Goal: Task Accomplishment & Management: Manage account settings

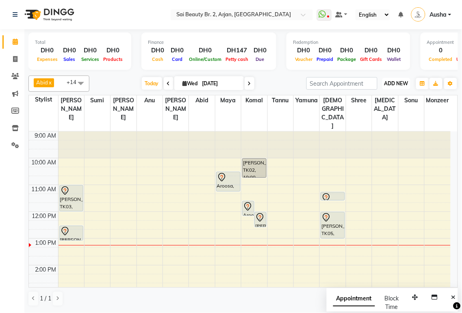
click at [395, 80] on span "ADD NEW" at bounding box center [396, 83] width 24 height 6
click at [367, 100] on button "Add Appointment" at bounding box center [378, 99] width 64 height 11
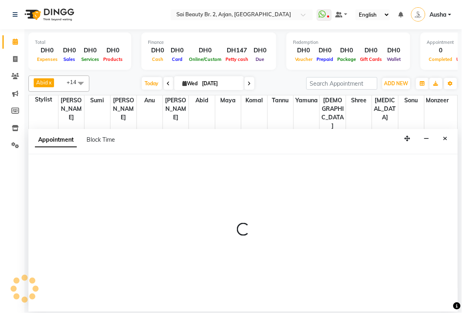
select select "tentative"
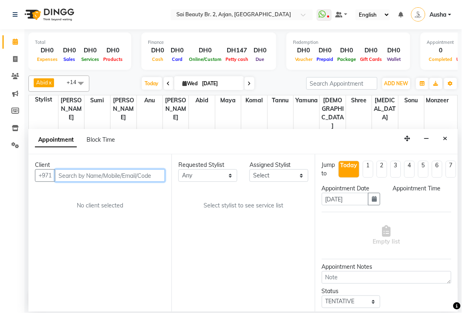
select select "600"
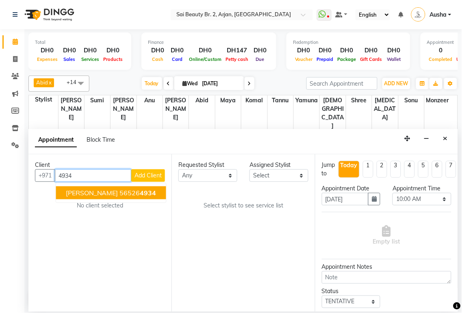
click at [120, 191] on ngb-highlight "56526 4934" at bounding box center [138, 193] width 37 height 8
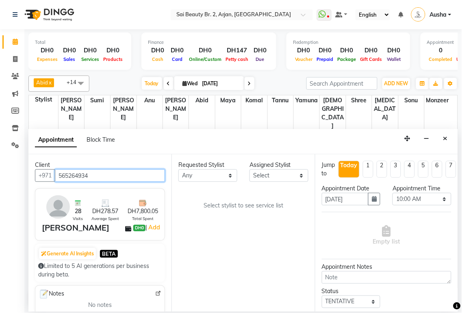
type input "565264934"
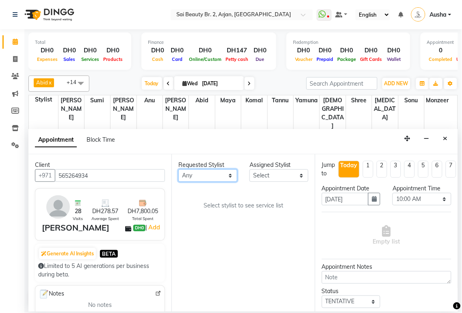
click at [230, 178] on select "Any [PERSON_NAME][MEDICAL_DATA] [PERSON_NAME] [PERSON_NAME] [PERSON_NAME] Gita …" at bounding box center [207, 175] width 59 height 13
select select "57509"
click at [178, 169] on select "Any [PERSON_NAME][MEDICAL_DATA] [PERSON_NAME] [PERSON_NAME] [PERSON_NAME] Gita …" at bounding box center [207, 175] width 59 height 13
select select "57509"
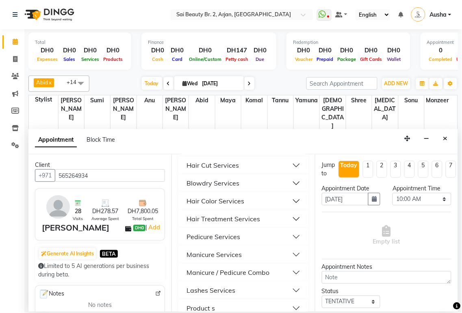
scroll to position [424, 0]
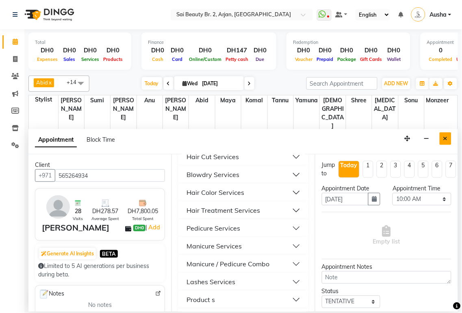
click at [445, 138] on icon "Close" at bounding box center [445, 139] width 4 height 6
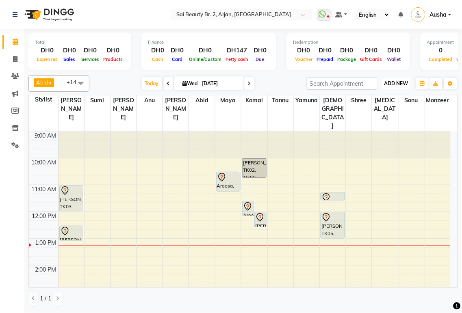
click at [392, 83] on span "ADD NEW" at bounding box center [396, 83] width 24 height 6
click at [389, 99] on button "Add Appointment" at bounding box center [378, 99] width 64 height 11
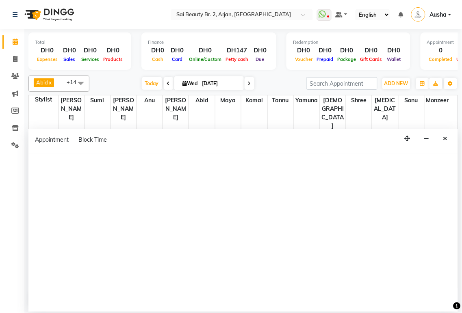
select select "600"
select select "tentative"
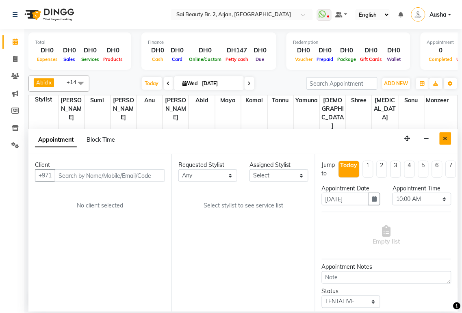
click at [443, 137] on icon "Close" at bounding box center [445, 139] width 4 height 6
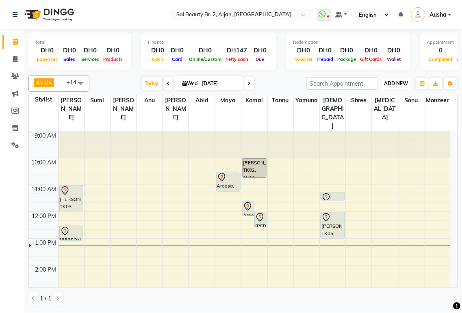
click at [400, 82] on span "ADD NEW" at bounding box center [396, 83] width 24 height 6
click at [372, 98] on button "Add Appointment" at bounding box center [378, 99] width 64 height 11
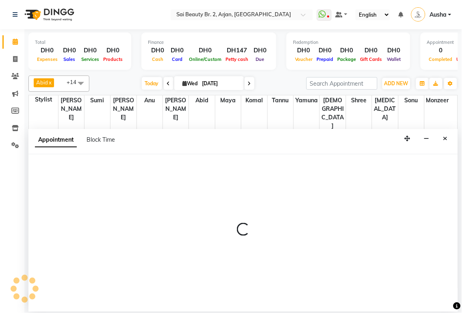
select select "600"
select select "tentative"
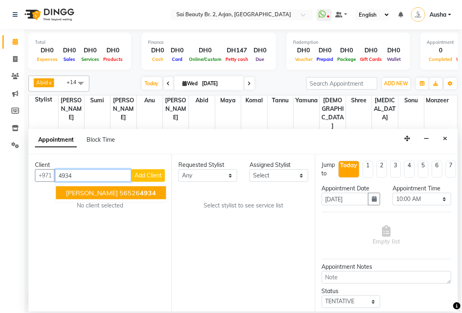
click at [78, 189] on span "[PERSON_NAME]" at bounding box center [92, 193] width 52 height 8
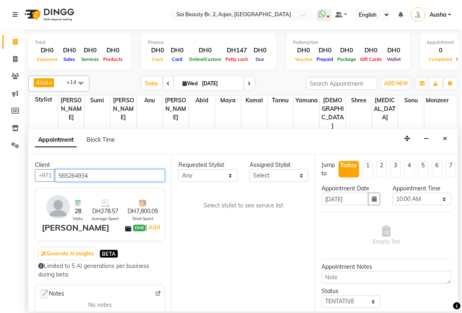
type input "565264934"
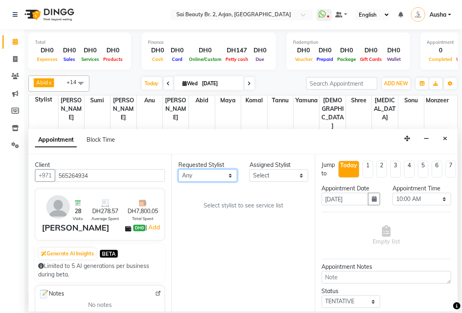
click at [232, 176] on select "Any [PERSON_NAME][MEDICAL_DATA] [PERSON_NAME] [PERSON_NAME] [PERSON_NAME] Gita …" at bounding box center [207, 175] width 59 height 13
select select "57509"
click at [178, 169] on select "Any [PERSON_NAME][MEDICAL_DATA] [PERSON_NAME] [PERSON_NAME] [PERSON_NAME] Gita …" at bounding box center [207, 175] width 59 height 13
select select "57509"
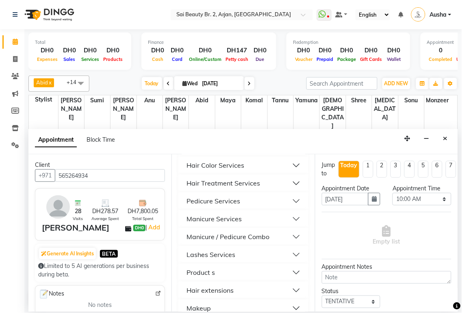
scroll to position [459, 0]
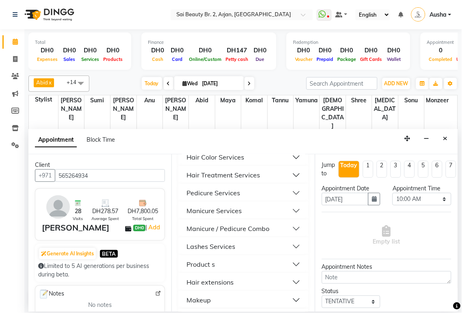
click at [240, 233] on div "Manicure / Pedicure Combo" at bounding box center [227, 229] width 83 height 10
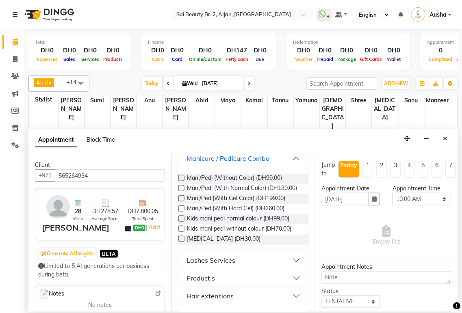
scroll to position [532, 0]
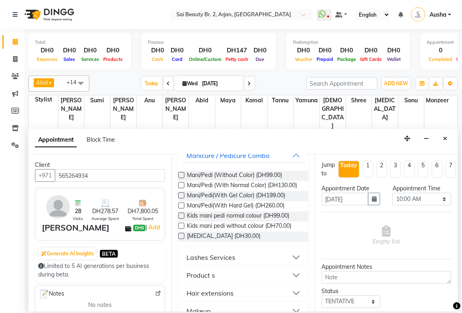
click at [182, 188] on label at bounding box center [181, 185] width 6 height 6
click at [182, 189] on input "checkbox" at bounding box center [180, 186] width 5 height 5
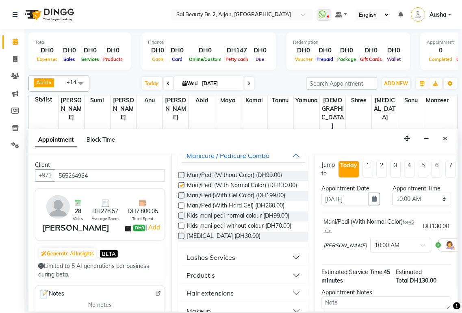
checkbox input "false"
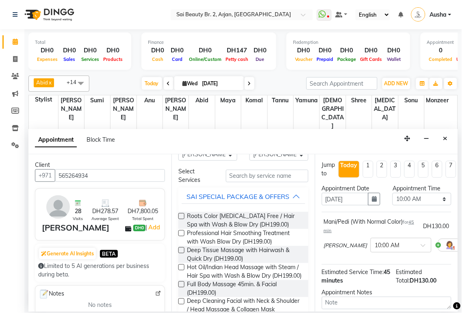
scroll to position [0, 0]
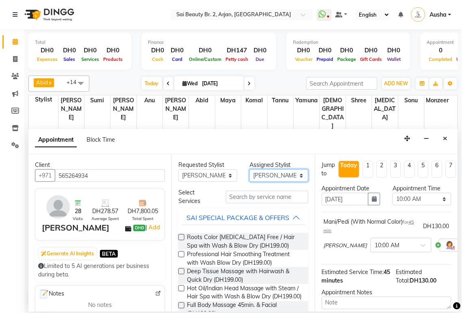
click at [292, 180] on select "Select [PERSON_NAME][MEDICAL_DATA] [PERSON_NAME] [PERSON_NAME] [PERSON_NAME] Gi…" at bounding box center [278, 175] width 59 height 13
click at [249, 169] on select "Select [PERSON_NAME][MEDICAL_DATA] [PERSON_NAME] [PERSON_NAME] [PERSON_NAME] Gi…" at bounding box center [278, 175] width 59 height 13
click at [293, 175] on select "Select [PERSON_NAME][MEDICAL_DATA] [PERSON_NAME] [PERSON_NAME] [PERSON_NAME] Gi…" at bounding box center [278, 175] width 59 height 13
select select "59367"
click at [249, 169] on select "Select [PERSON_NAME][MEDICAL_DATA] [PERSON_NAME] [PERSON_NAME] [PERSON_NAME] Gi…" at bounding box center [278, 175] width 59 height 13
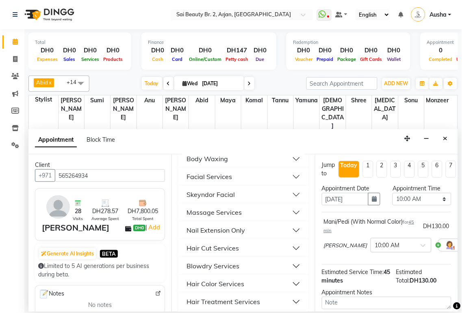
scroll to position [327, 0]
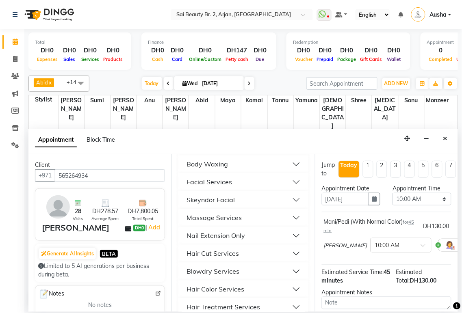
click at [240, 223] on div "Massage Services" at bounding box center [213, 218] width 55 height 10
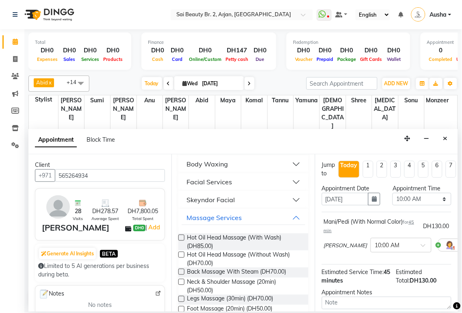
click at [182, 258] on label at bounding box center [181, 255] width 6 height 6
click at [182, 258] on input "checkbox" at bounding box center [180, 255] width 5 height 5
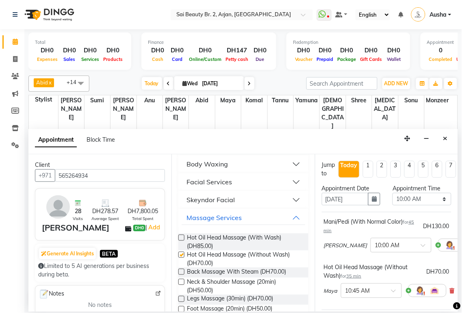
checkbox input "false"
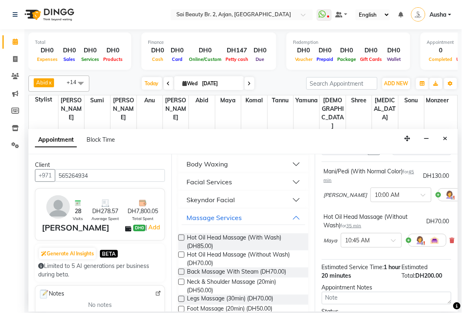
scroll to position [0, 0]
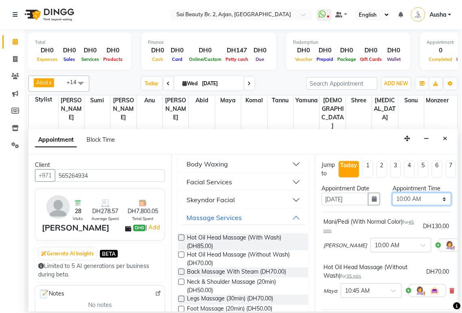
click at [436, 203] on select "Select 10:00 AM 10:05 AM 10:10 AM 10:15 AM 10:20 AM 10:25 AM 10:30 AM 10:35 AM …" at bounding box center [421, 199] width 59 height 13
select select "825"
click at [392, 193] on select "Select 10:00 AM 10:05 AM 10:10 AM 10:15 AM 10:20 AM 10:25 AM 10:30 AM 10:35 AM …" at bounding box center [421, 199] width 59 height 13
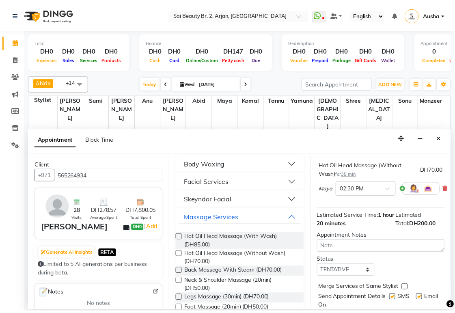
scroll to position [132, 0]
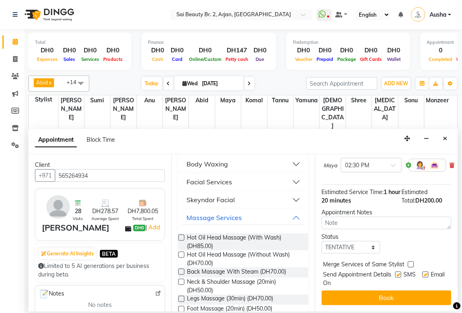
click at [409, 262] on label at bounding box center [411, 265] width 6 height 6
click at [409, 263] on input "checkbox" at bounding box center [410, 265] width 5 height 5
checkbox input "true"
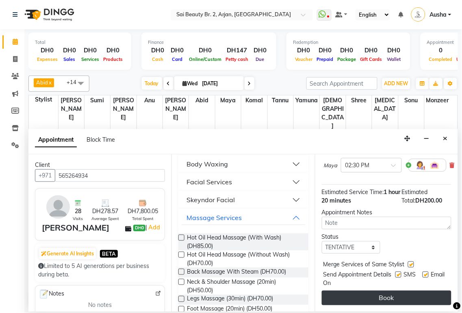
click at [390, 291] on button "Book" at bounding box center [387, 298] width 130 height 15
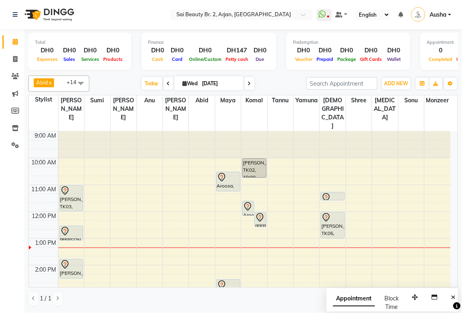
click at [69, 227] on icon at bounding box center [65, 232] width 10 height 10
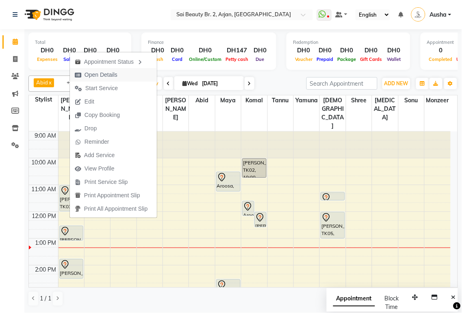
click at [108, 76] on span "Open Details" at bounding box center [100, 75] width 33 height 9
select select "7"
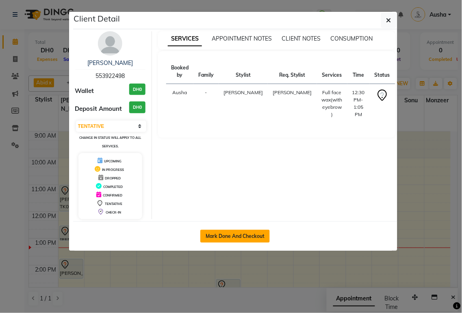
click at [225, 236] on button "Mark Done And Checkout" at bounding box center [234, 236] width 69 height 13
select select "service"
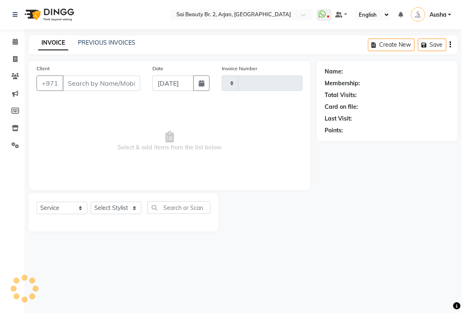
type input "1911"
select select "6956"
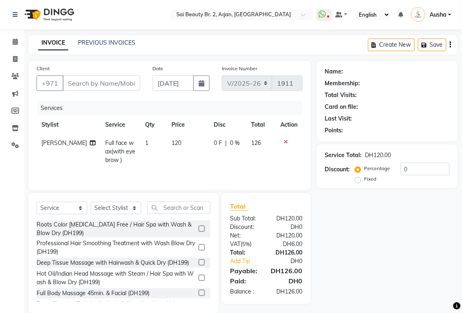
type input "553922498"
select select "57509"
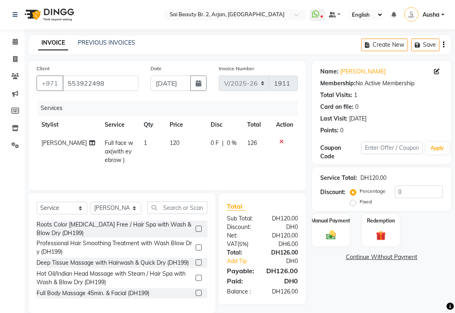
scroll to position [13, 0]
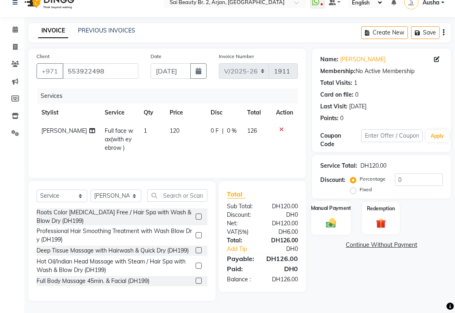
click at [333, 205] on label "Manual Payment" at bounding box center [331, 208] width 41 height 8
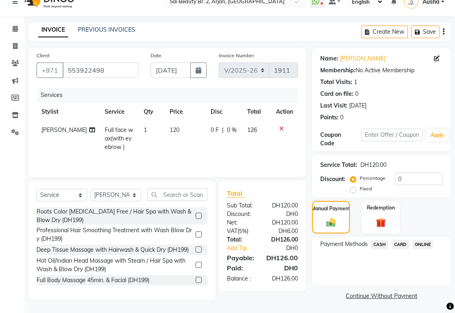
click at [400, 242] on span "CARD" at bounding box center [400, 244] width 17 height 9
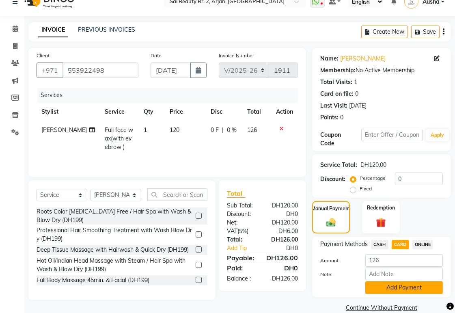
click at [408, 285] on button "Add Payment" at bounding box center [404, 287] width 78 height 13
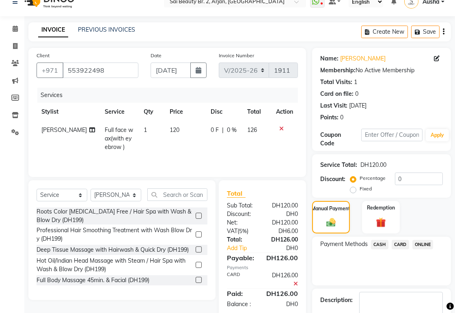
scroll to position [60, 0]
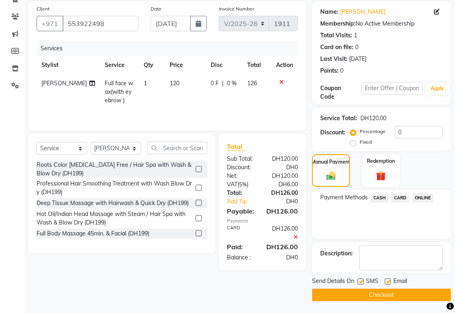
click at [383, 291] on button "Checkout" at bounding box center [381, 295] width 139 height 13
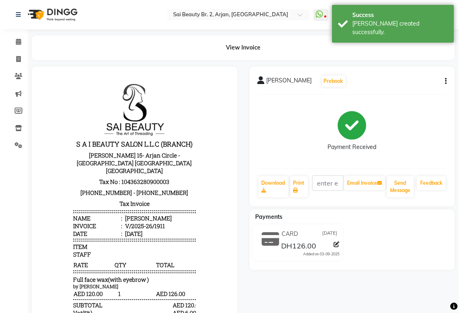
scroll to position [6, 0]
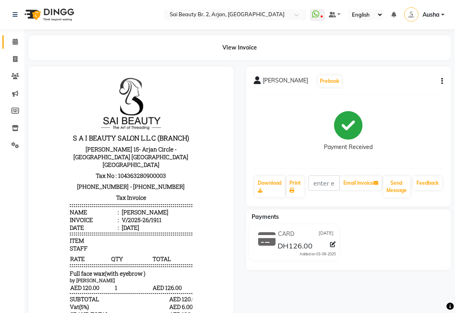
click at [15, 41] on icon at bounding box center [15, 42] width 5 height 6
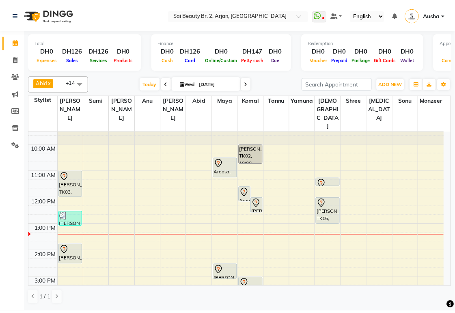
scroll to position [12, 0]
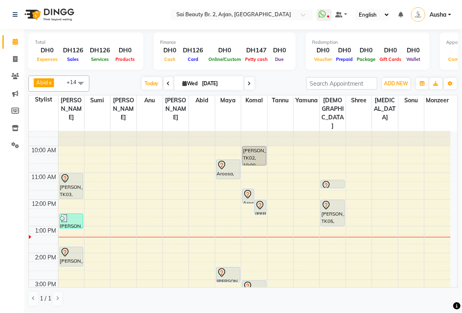
click at [227, 160] on div at bounding box center [228, 165] width 23 height 10
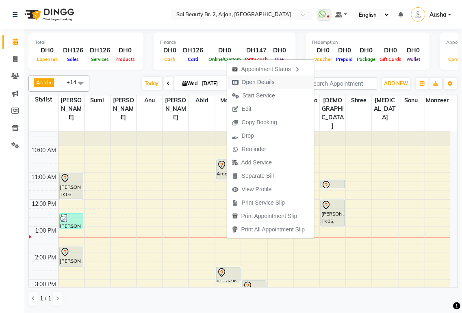
click at [267, 81] on span "Open Details" at bounding box center [258, 82] width 33 height 9
select select "7"
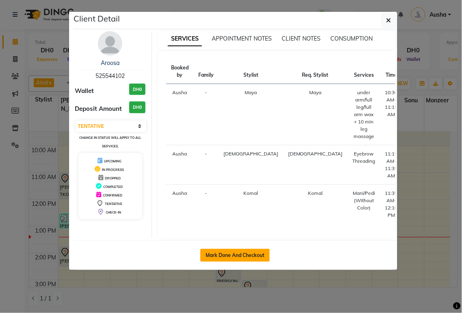
click at [232, 249] on button "Mark Done And Checkout" at bounding box center [234, 255] width 69 height 13
select select "service"
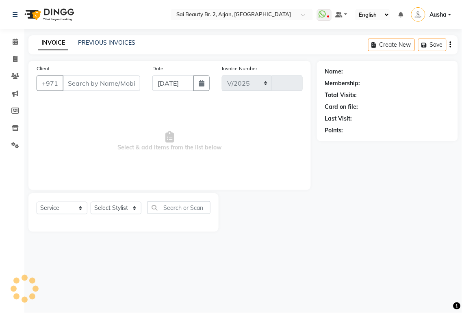
select select "6956"
type input "1912"
type input "525544102"
select select "65140"
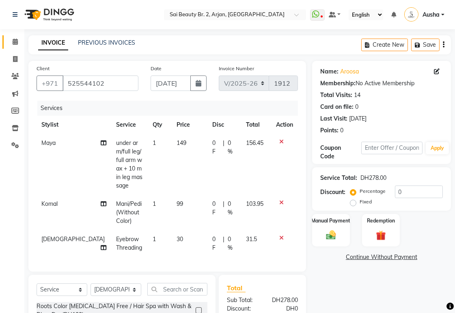
click at [14, 43] on icon at bounding box center [15, 42] width 5 height 6
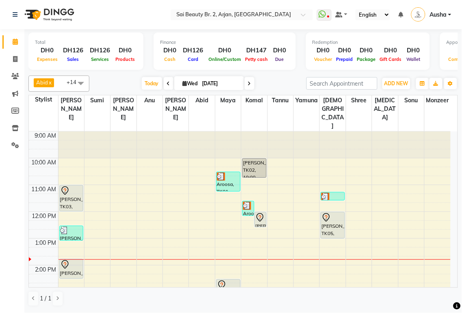
click at [231, 172] on div "Aroosa, TK01, 10:30 AM-11:15 AM, under arm/full leg/full arm wax + 10 min leg m…" at bounding box center [228, 181] width 24 height 19
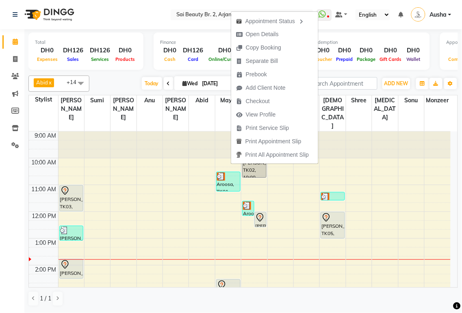
click at [257, 212] on div "[PERSON_NAME], TK03, 12:00 PM-12:35 PM, Mani/Pedi (Without Color)" at bounding box center [260, 219] width 11 height 15
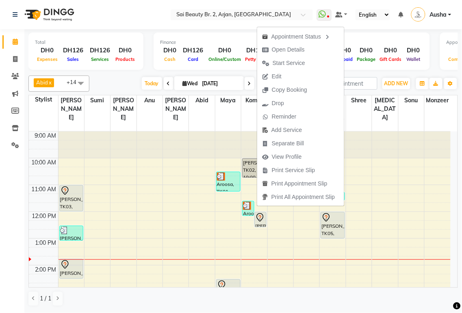
click at [383, 68] on div "Redemption DH0 Voucher DH0 Prepaid DH0 Package DH0 Gift Cards DH0 Wallet" at bounding box center [368, 50] width 124 height 37
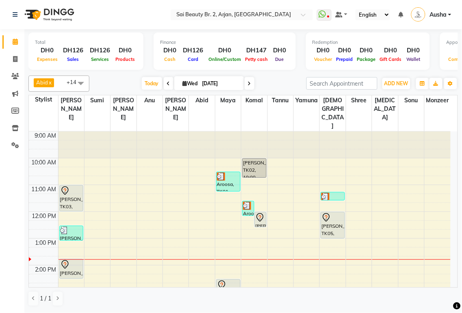
click at [74, 227] on div at bounding box center [71, 231] width 23 height 8
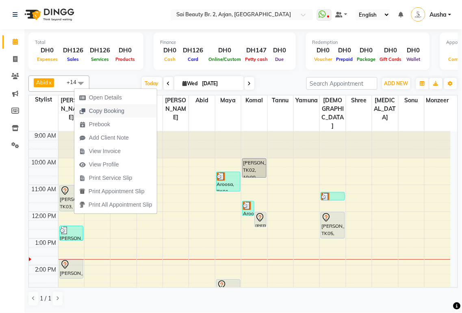
click at [122, 113] on span "Copy Booking" at bounding box center [106, 111] width 35 height 9
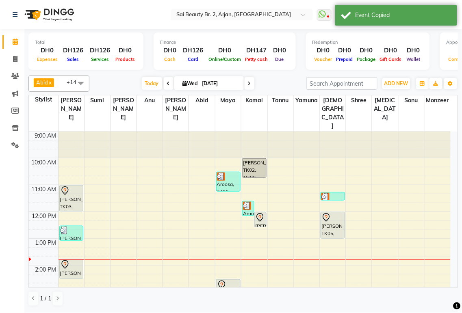
click at [67, 227] on img at bounding box center [64, 231] width 8 height 8
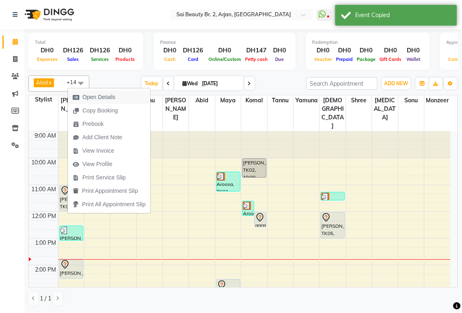
click at [117, 94] on span "Open Details" at bounding box center [94, 97] width 52 height 13
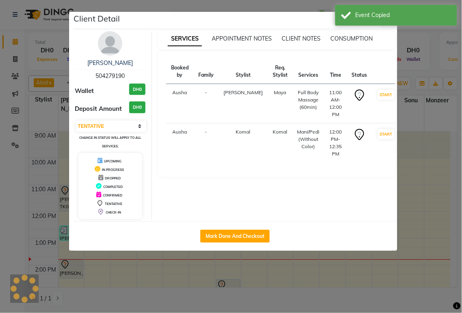
select select "3"
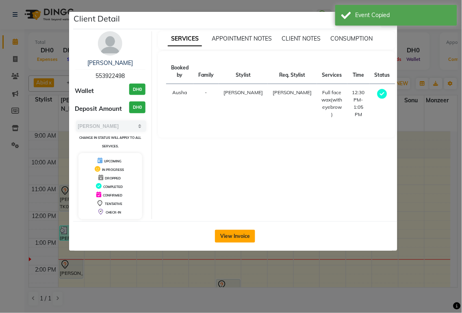
click at [240, 236] on button "View Invoice" at bounding box center [235, 236] width 40 height 13
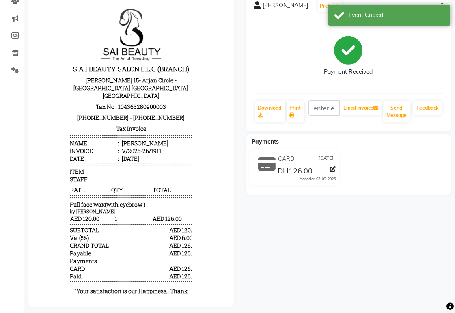
scroll to position [87, 0]
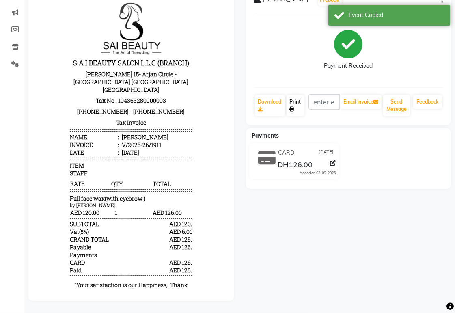
click at [297, 97] on link "Print" at bounding box center [296, 105] width 18 height 21
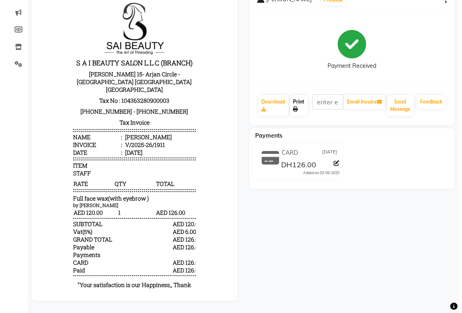
scroll to position [0, 0]
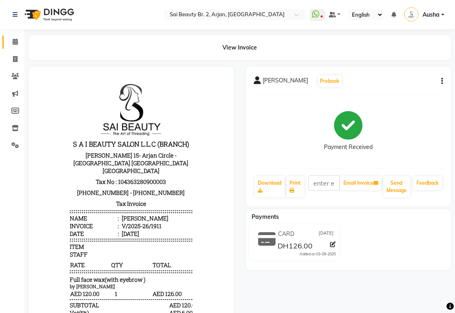
click at [15, 39] on icon at bounding box center [15, 42] width 5 height 6
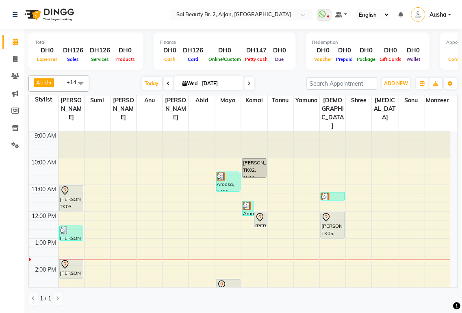
click at [225, 172] on div "Aroosa, TK01, 10:30 AM-11:15 AM, under arm/full leg/full arm wax + 10 min leg m…" at bounding box center [228, 181] width 24 height 19
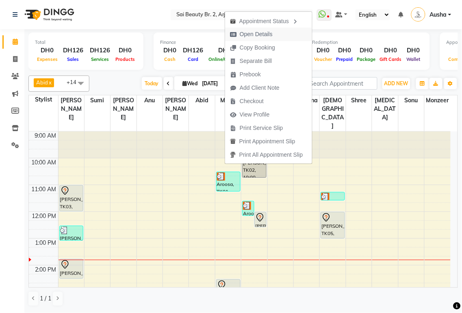
click at [269, 33] on span "Open Details" at bounding box center [256, 34] width 33 height 9
select select "3"
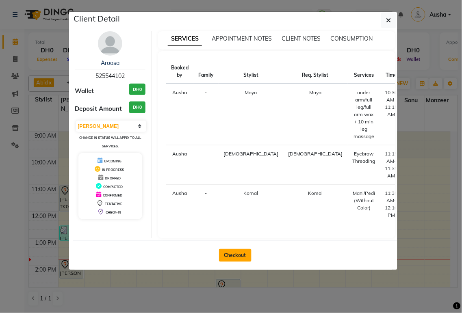
click at [237, 249] on button "Checkout" at bounding box center [235, 255] width 32 height 13
select select "service"
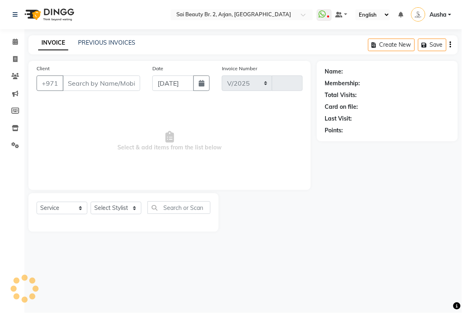
select select "6956"
type input "1912"
type input "525544102"
select select "65140"
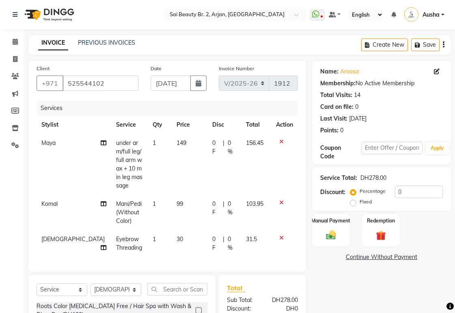
scroll to position [92, 0]
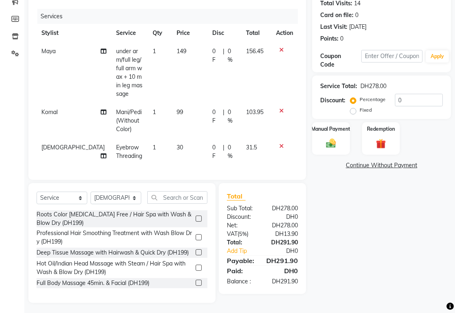
click at [101, 109] on icon at bounding box center [104, 112] width 6 height 6
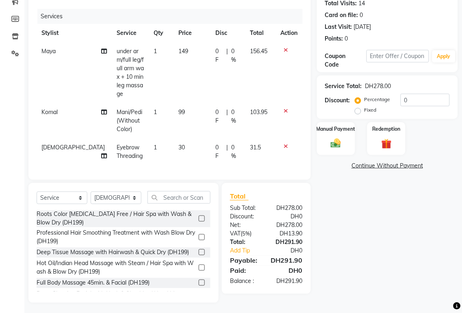
select select "59424"
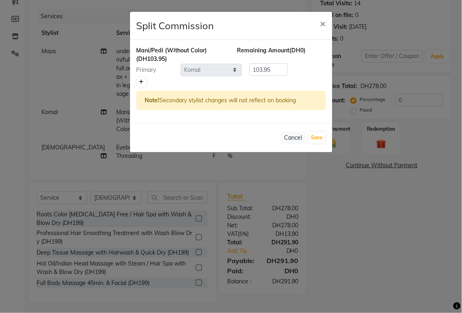
click at [140, 80] on icon at bounding box center [141, 82] width 4 height 5
type input "51.98"
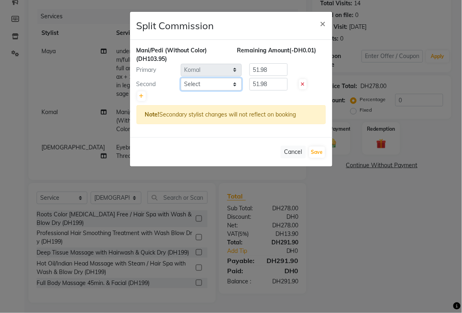
click at [228, 86] on select "Select [PERSON_NAME][MEDICAL_DATA] [PERSON_NAME] [PERSON_NAME] [PERSON_NAME] [P…" at bounding box center [211, 84] width 61 height 13
select select "65140"
click at [181, 78] on select "Select [PERSON_NAME][MEDICAL_DATA] [PERSON_NAME] [PERSON_NAME] [PERSON_NAME] [P…" at bounding box center [211, 84] width 61 height 13
click at [271, 84] on input "51.98" at bounding box center [268, 84] width 38 height 13
type input "5"
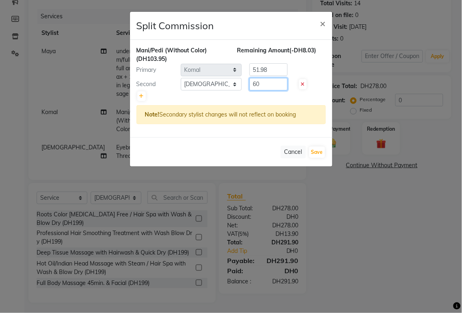
type input "60"
click at [274, 68] on input "51.98" at bounding box center [268, 69] width 38 height 13
type input "5"
type input "43.95"
click at [317, 151] on button "Save" at bounding box center [317, 152] width 16 height 11
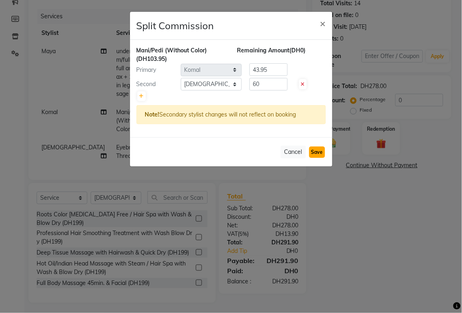
select select "Select"
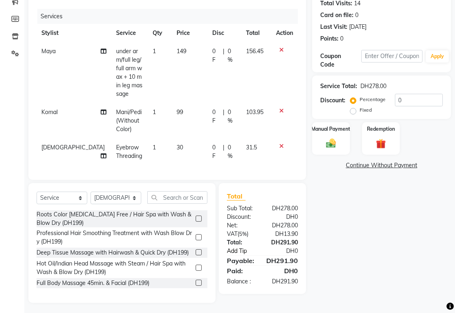
click at [240, 247] on link "Add Tip" at bounding box center [245, 251] width 49 height 9
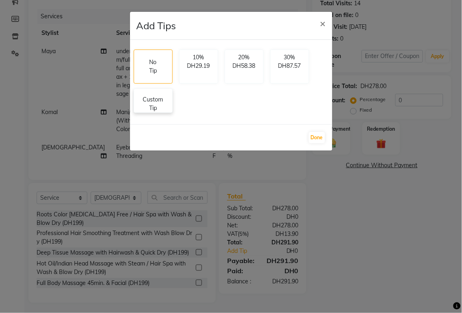
click at [157, 107] on p "Custom Tip" at bounding box center [153, 103] width 28 height 17
select select "59367"
select select "59424"
select select "65140"
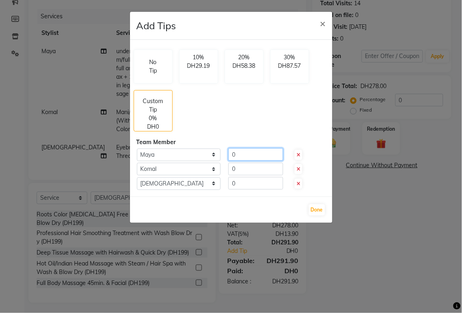
click at [244, 153] on input "0" at bounding box center [255, 154] width 55 height 13
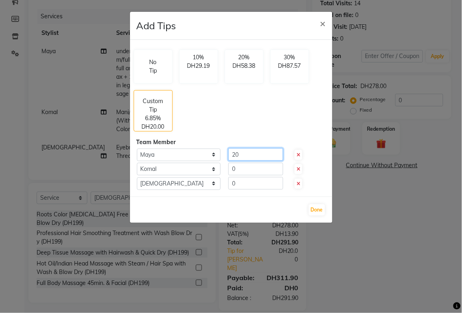
type input "20"
click at [248, 172] on input "0" at bounding box center [255, 169] width 55 height 13
type input "19.5"
click at [250, 186] on input "0" at bounding box center [255, 183] width 55 height 13
click at [257, 185] on input "19.5" at bounding box center [255, 183] width 55 height 13
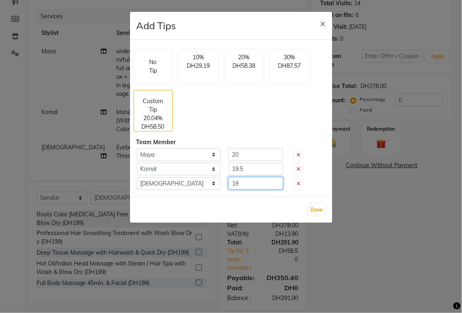
type input "19"
click at [254, 168] on input "19.5" at bounding box center [255, 169] width 55 height 13
type input "19"
click at [257, 153] on input "20" at bounding box center [255, 154] width 55 height 13
type input "2"
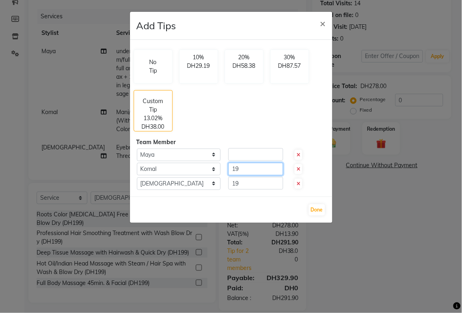
click at [264, 171] on input "19" at bounding box center [255, 169] width 55 height 13
type input "1"
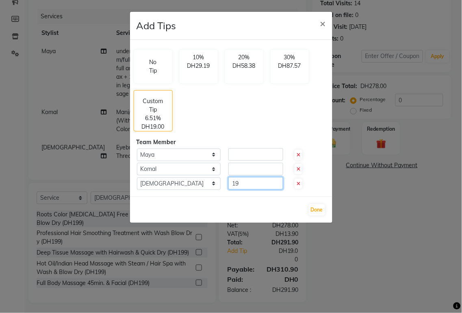
click at [260, 184] on input "19" at bounding box center [255, 183] width 55 height 13
type input "1"
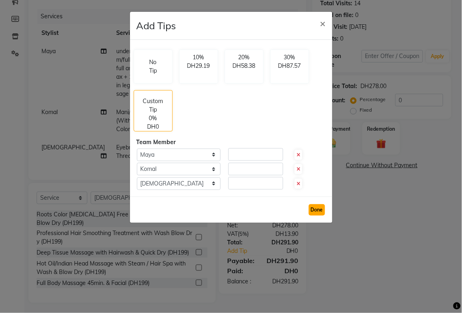
click at [318, 206] on button "Done" at bounding box center [317, 209] width 16 height 11
type input "0"
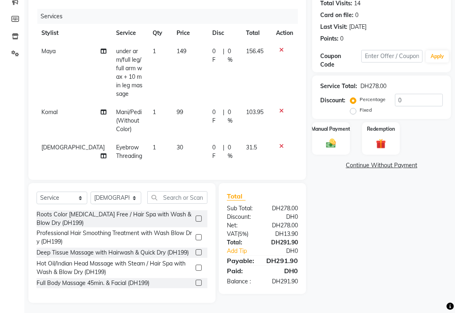
click at [239, 248] on link "Add Tip" at bounding box center [245, 251] width 49 height 9
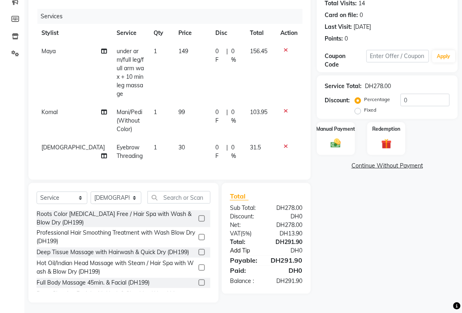
select select "59367"
select select "59424"
select select "65140"
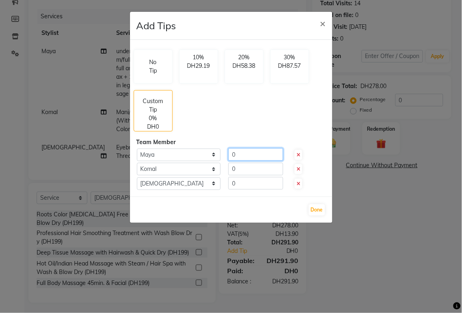
click at [249, 155] on input "0" at bounding box center [255, 154] width 55 height 13
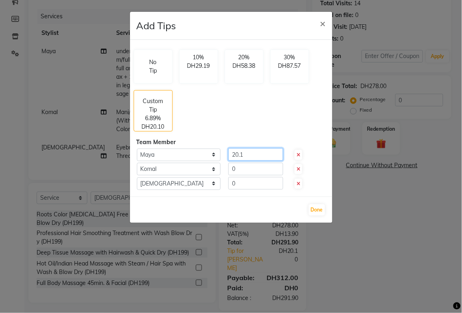
type input "20.1"
click at [253, 171] on input "0" at bounding box center [255, 169] width 55 height 13
type input "19"
click at [249, 184] on input "0" at bounding box center [255, 183] width 55 height 13
type input "19"
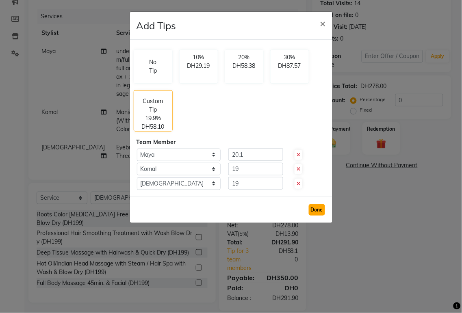
click at [319, 209] on button "Done" at bounding box center [317, 209] width 16 height 11
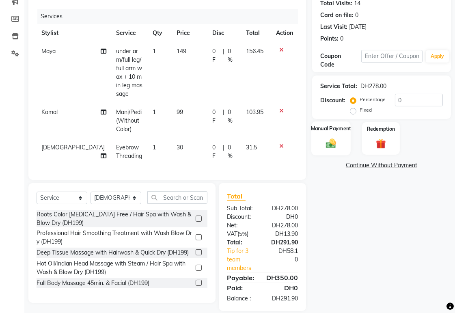
click at [339, 135] on div "Manual Payment" at bounding box center [330, 138] width 39 height 34
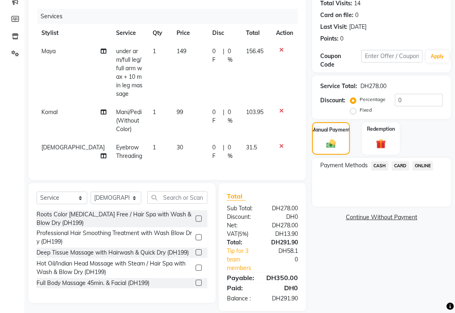
click at [403, 163] on span "CARD" at bounding box center [400, 165] width 17 height 9
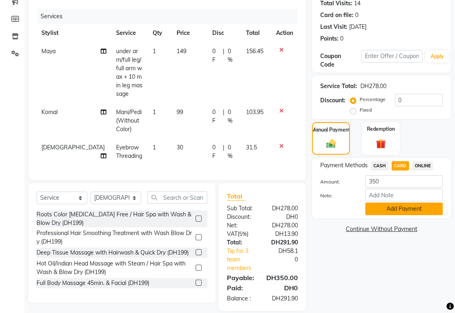
click at [404, 208] on button "Add Payment" at bounding box center [404, 209] width 78 height 13
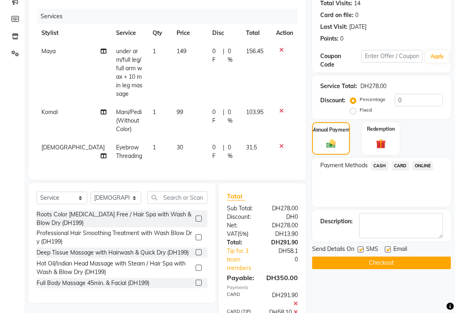
click at [404, 260] on button "Checkout" at bounding box center [381, 263] width 139 height 13
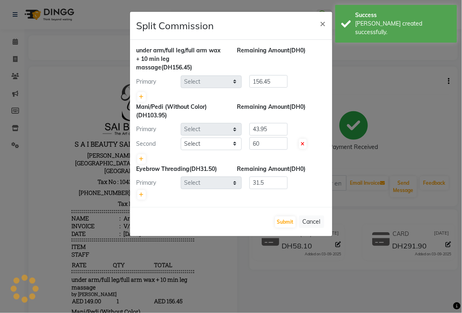
select select "59367"
select select "59424"
select select "65140"
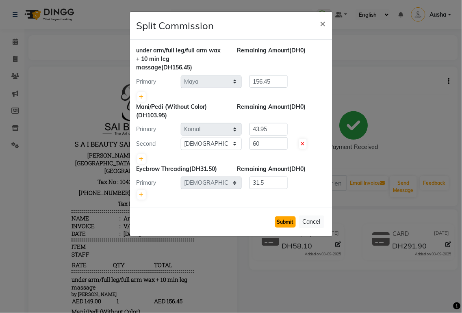
click at [283, 221] on button "Submit" at bounding box center [285, 221] width 21 height 11
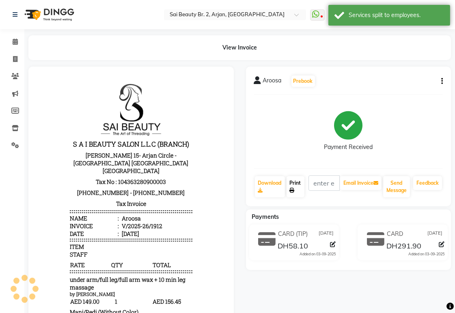
click at [298, 183] on link "Print" at bounding box center [296, 186] width 18 height 21
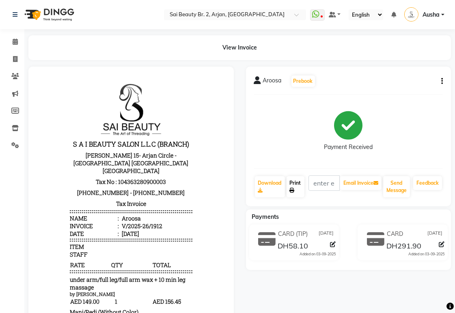
click at [295, 185] on link "Print" at bounding box center [296, 186] width 18 height 21
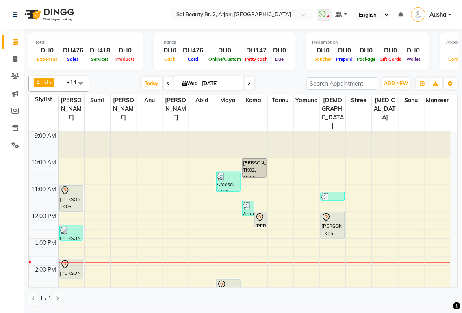
click at [260, 219] on icon at bounding box center [259, 219] width 1 height 1
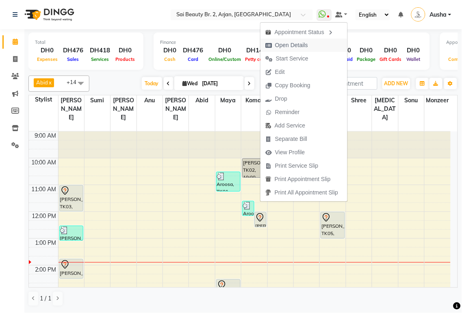
click at [295, 45] on span "Open Details" at bounding box center [291, 45] width 33 height 9
select select "7"
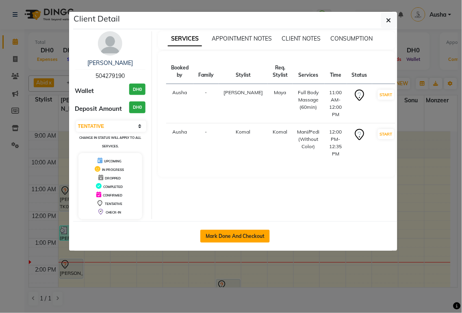
click at [253, 234] on button "Mark Done And Checkout" at bounding box center [234, 236] width 69 height 13
select select "service"
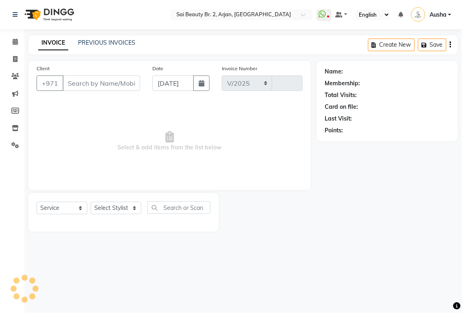
select select "6956"
type input "1913"
type input "504279190"
select select "59424"
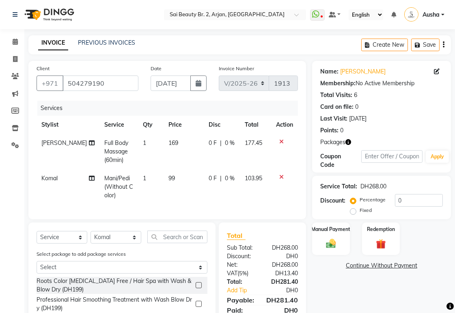
click at [283, 140] on icon at bounding box center [281, 142] width 4 height 6
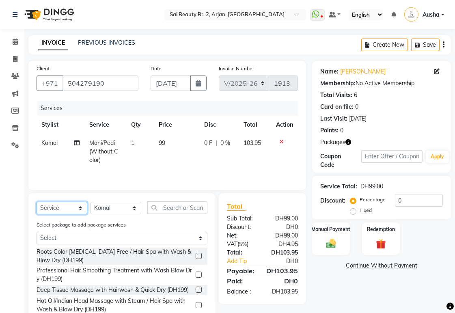
click at [78, 210] on select "Select Service Product Membership Package Voucher Prepaid Gift Card" at bounding box center [62, 208] width 51 height 13
select select "package"
click at [37, 203] on select "Select Service Product Membership Package Voucher Prepaid Gift Card" at bounding box center [62, 208] width 51 height 13
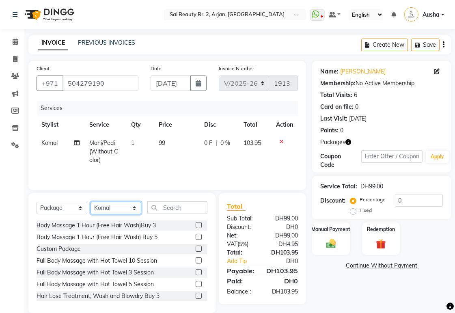
click at [132, 208] on select "Select Stylist Abid Alora Anu Ashmita Ausha Diksha Gita Komal Maya monzeer Shre…" at bounding box center [116, 208] width 51 height 13
select select "57509"
click at [91, 203] on select "Select Stylist Abid Alora Anu Ashmita Ausha Diksha Gita Komal Maya monzeer Shre…" at bounding box center [116, 208] width 51 height 13
click at [196, 238] on label at bounding box center [199, 237] width 6 height 6
click at [196, 238] on input "checkbox" at bounding box center [198, 237] width 5 height 5
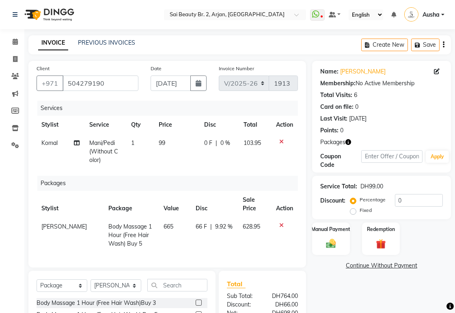
checkbox input "false"
click at [255, 222] on td "628.95" at bounding box center [254, 235] width 33 height 35
select select "57509"
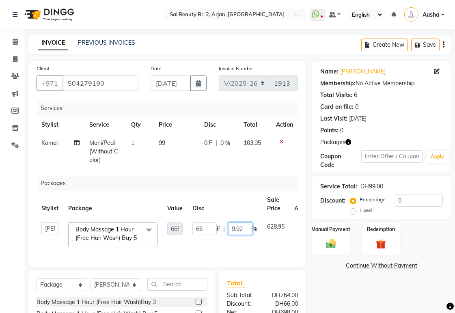
click at [246, 228] on input "9.92" at bounding box center [240, 229] width 24 height 13
type input "9"
type input "100"
click at [228, 251] on td "66 F | 100 %" at bounding box center [225, 235] width 75 height 35
select select "57509"
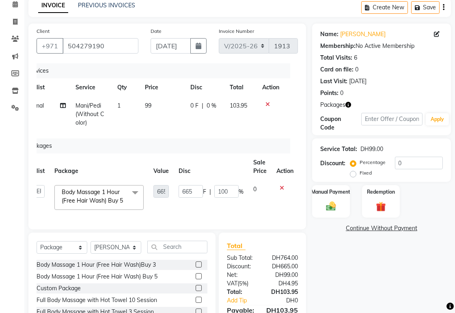
scroll to position [80, 0]
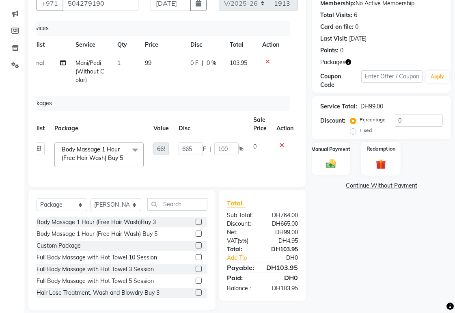
click at [388, 161] on img at bounding box center [381, 164] width 17 height 13
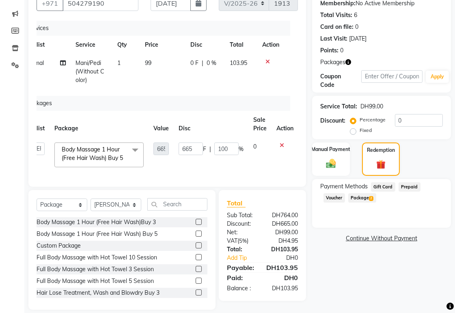
click at [368, 195] on span "Package 2" at bounding box center [362, 197] width 28 height 9
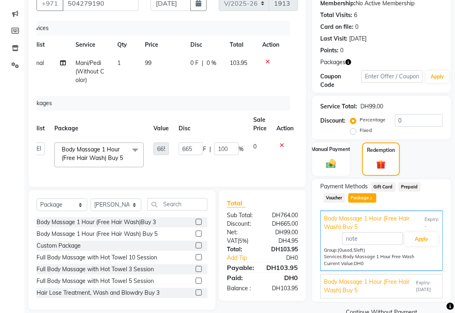
scroll to position [97, 0]
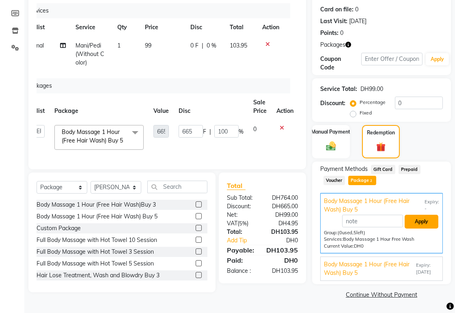
click at [421, 219] on button "Apply" at bounding box center [422, 222] width 34 height 14
type input "Body Massage 1 Hour (Free Hair Wash) Buy 5"
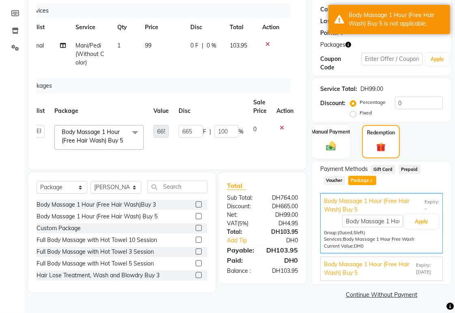
click at [281, 128] on icon at bounding box center [282, 128] width 4 height 6
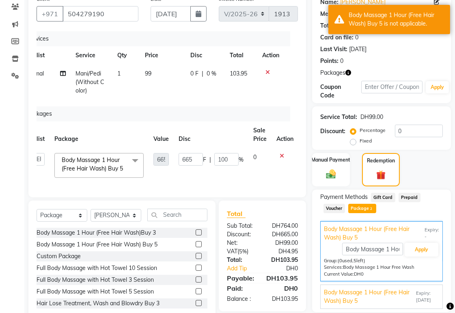
scroll to position [0, 6]
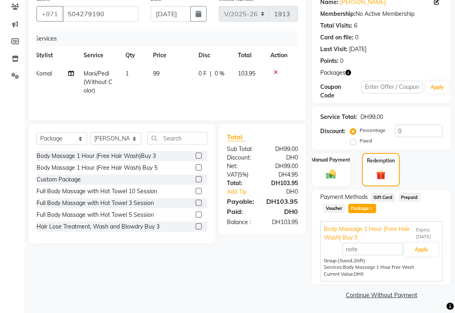
click at [71, 71] on icon at bounding box center [71, 74] width 6 height 6
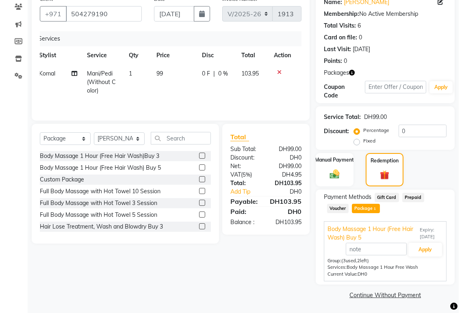
select select "59424"
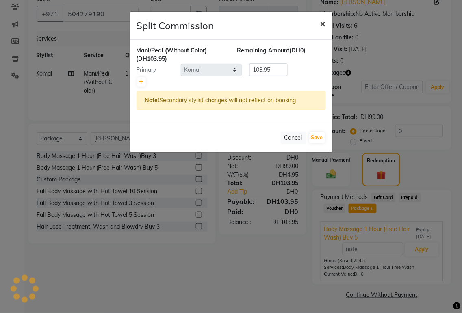
click at [325, 22] on span "×" at bounding box center [323, 23] width 6 height 12
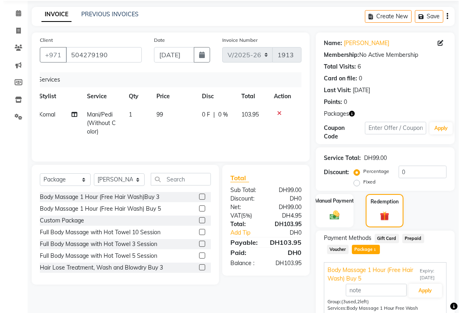
scroll to position [0, 0]
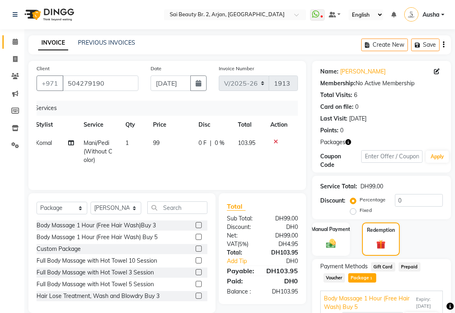
click at [17, 40] on icon at bounding box center [15, 42] width 5 height 6
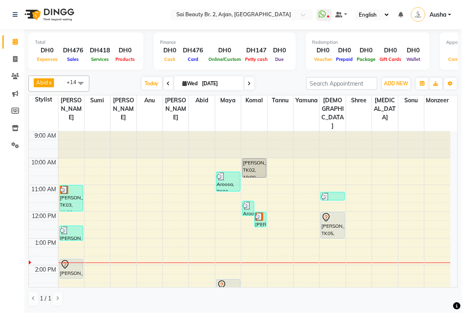
click at [264, 212] on div "[PERSON_NAME], TK03, 12:00 PM-12:35 PM, Mani/Pedi (Without Color)" at bounding box center [260, 219] width 11 height 15
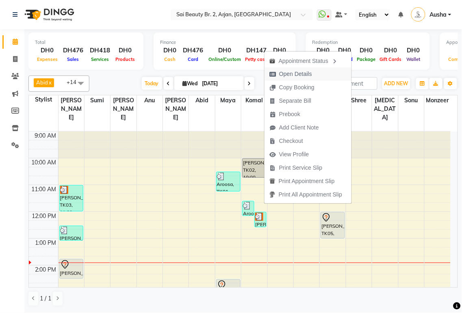
click at [304, 72] on span "Open Details" at bounding box center [295, 74] width 33 height 9
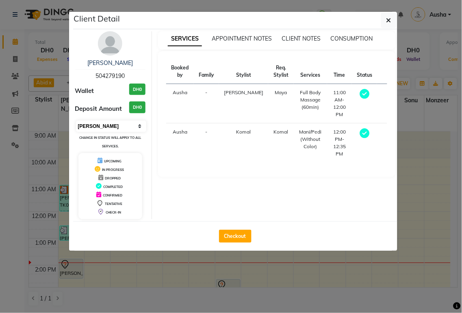
click at [113, 126] on select "Select MARK DONE UPCOMING" at bounding box center [111, 126] width 71 height 11
click at [76, 121] on select "Select MARK DONE UPCOMING" at bounding box center [111, 126] width 71 height 11
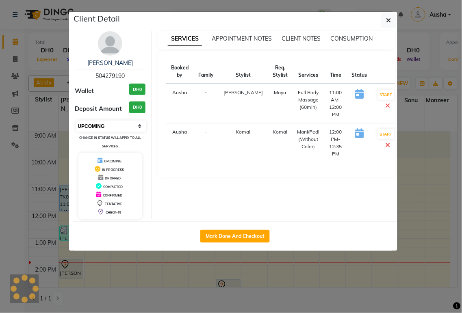
click at [119, 124] on select "Select IN SERVICE CONFIRMED TENTATIVE CHECK IN MARK DONE DROPPED UPCOMING" at bounding box center [111, 126] width 71 height 11
select select "7"
click at [76, 121] on select "Select IN SERVICE CONFIRMED TENTATIVE CHECK IN MARK DONE DROPPED UPCOMING" at bounding box center [111, 126] width 71 height 11
click at [387, 22] on icon "button" at bounding box center [388, 20] width 5 height 6
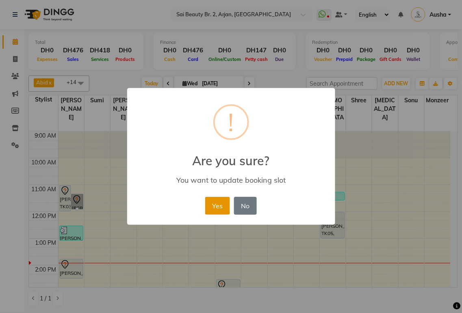
click at [216, 205] on button "Yes" at bounding box center [217, 206] width 25 height 18
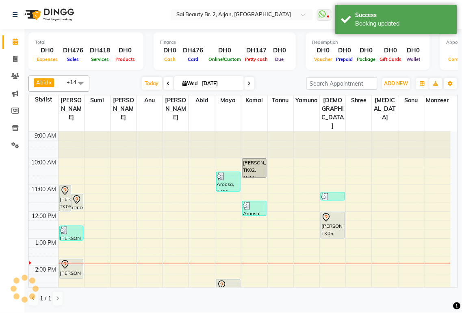
click at [64, 186] on div "[PERSON_NAME], TK03, 11:00 AM-12:00 PM, Full Body Massage (60min)" at bounding box center [65, 199] width 11 height 26
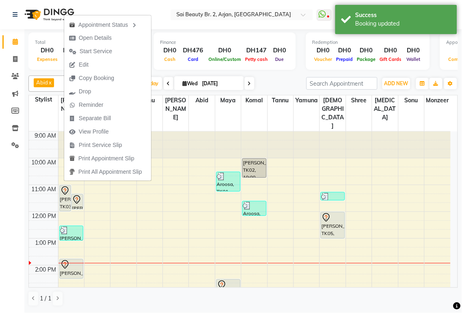
click at [281, 80] on div "Today Wed 03-09-2025" at bounding box center [197, 84] width 209 height 12
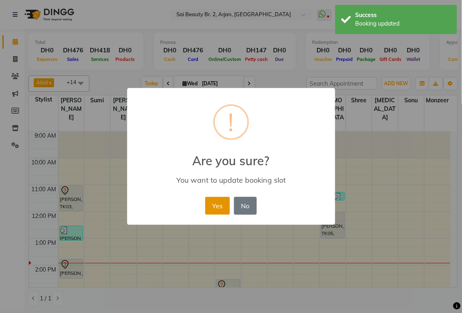
click at [218, 206] on button "Yes" at bounding box center [217, 206] width 25 height 18
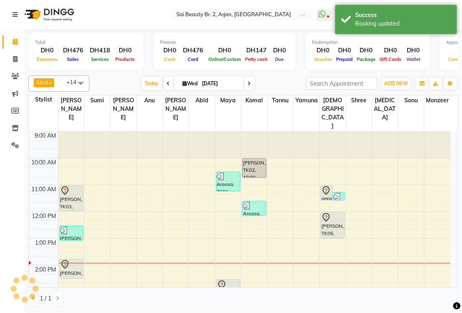
click at [70, 186] on div "[PERSON_NAME], TK03, 11:00 AM-12:00 PM, Full Body Massage (60min)" at bounding box center [72, 199] width 24 height 26
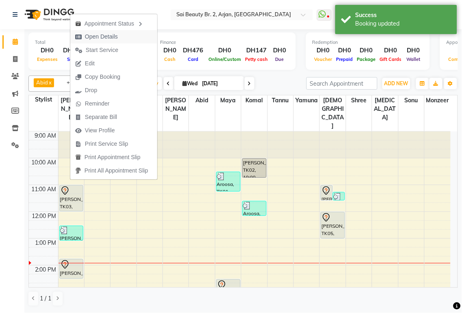
click at [120, 36] on span "Open Details" at bounding box center [96, 36] width 52 height 13
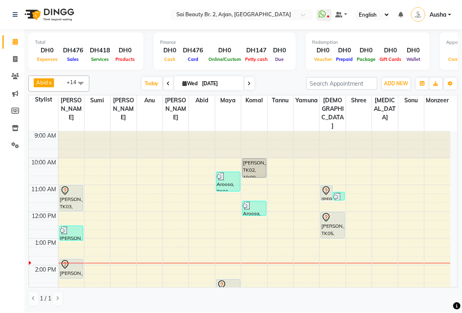
click at [72, 186] on div "[PERSON_NAME], TK03, 11:00 AM-12:00 PM, Full Body Massage (60min)" at bounding box center [72, 199] width 24 height 26
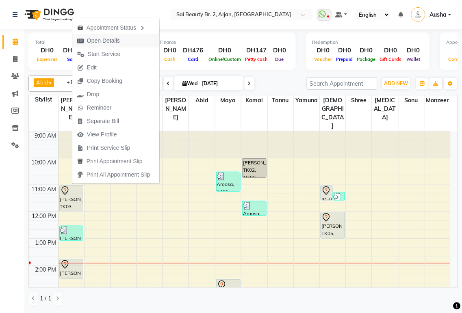
click at [113, 43] on span "Open Details" at bounding box center [103, 41] width 33 height 9
select select "7"
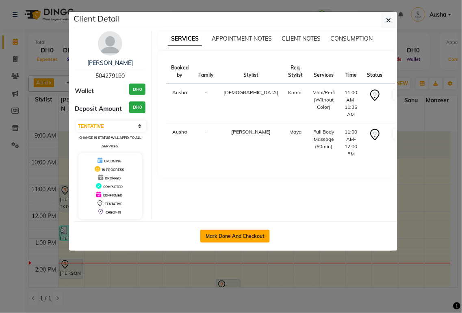
click at [244, 234] on button "Mark Done And Checkout" at bounding box center [234, 236] width 69 height 13
select select "service"
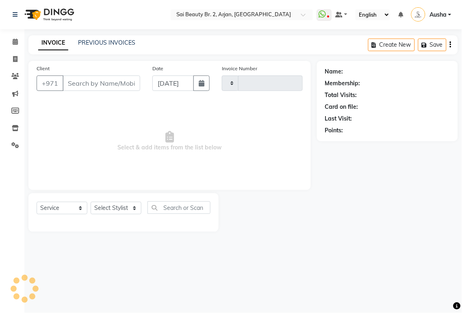
type input "1913"
select select "6956"
type input "504279190"
select select "65140"
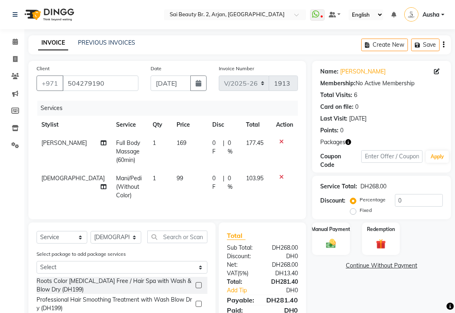
click at [281, 141] on icon at bounding box center [281, 142] width 4 height 6
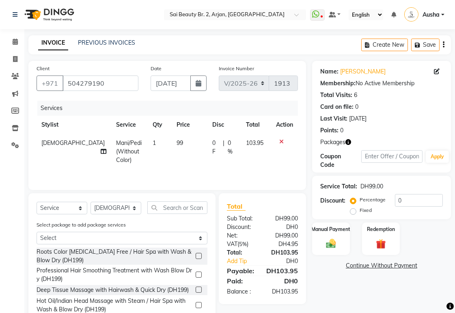
click at [101, 149] on icon at bounding box center [104, 152] width 6 height 6
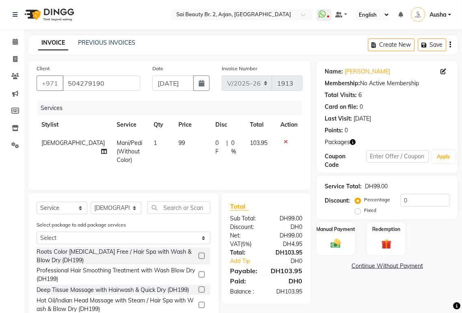
select select "65140"
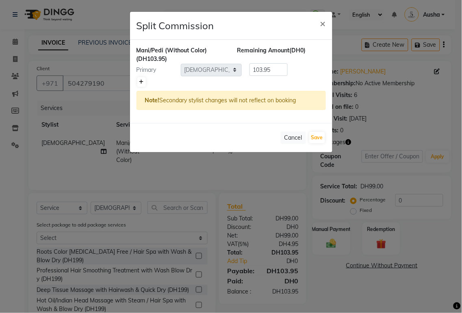
click at [141, 82] on icon at bounding box center [141, 82] width 4 height 5
type input "51.98"
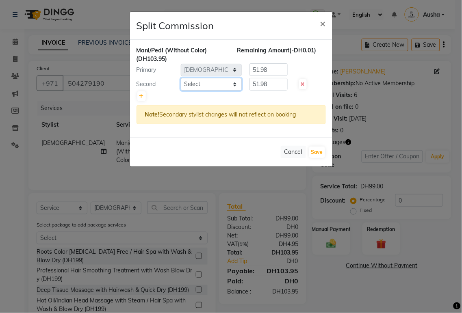
click at [213, 86] on select "Select [PERSON_NAME][MEDICAL_DATA] [PERSON_NAME] [PERSON_NAME] [PERSON_NAME] [P…" at bounding box center [211, 84] width 61 height 13
select select "57509"
click at [181, 78] on select "Select [PERSON_NAME][MEDICAL_DATA] [PERSON_NAME] [PERSON_NAME] [PERSON_NAME] [P…" at bounding box center [211, 84] width 61 height 13
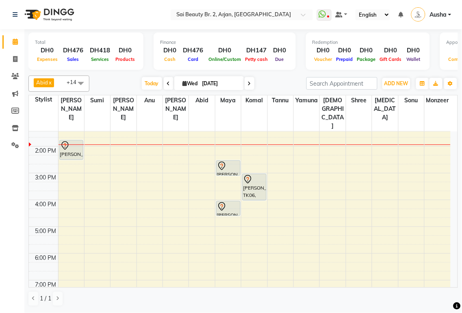
scroll to position [98, 0]
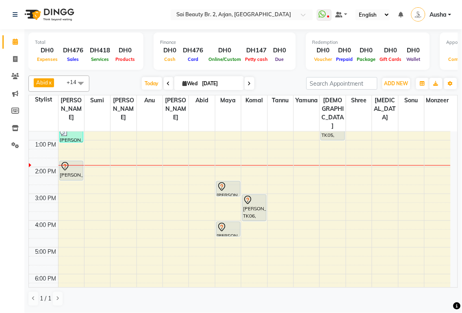
click at [228, 223] on div at bounding box center [228, 228] width 23 height 10
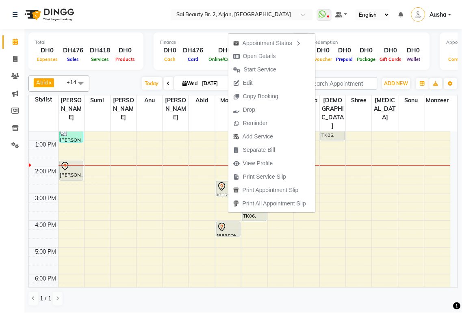
click at [383, 70] on div "Total DH0 Expenses DH476 Sales DH418 Services DH0 Products Finance DH0 Cash DH4…" at bounding box center [242, 52] width 429 height 40
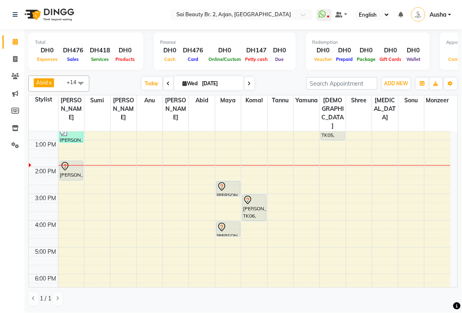
click at [230, 182] on div at bounding box center [228, 187] width 23 height 10
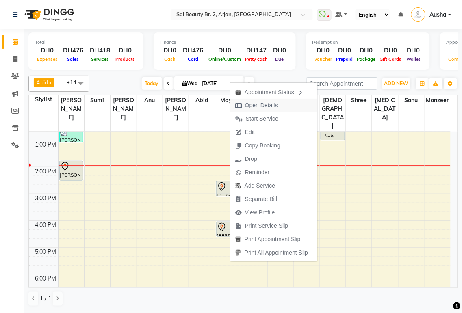
click at [272, 104] on span "Open Details" at bounding box center [261, 105] width 33 height 9
select select "7"
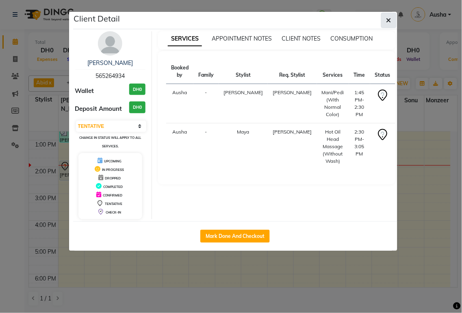
click at [388, 20] on icon "button" at bounding box center [388, 20] width 5 height 6
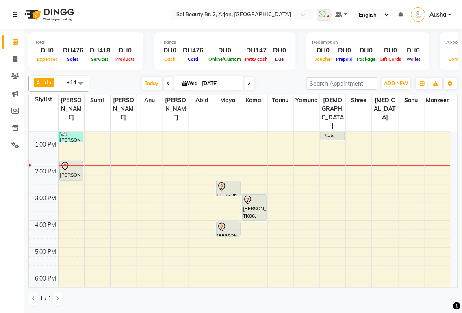
click at [231, 222] on div "[PERSON_NAME], TK06, 04:00 PM-04:35 PM, Hot Oil Head Massage (Without Wash)" at bounding box center [228, 229] width 24 height 14
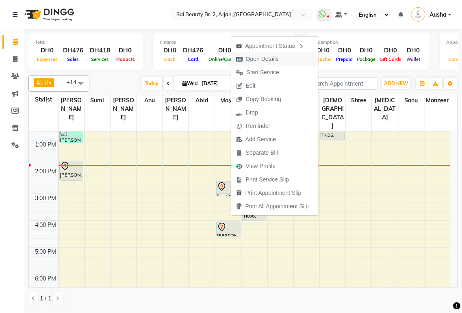
click at [280, 61] on span "Open Details" at bounding box center [257, 58] width 52 height 13
select select "7"
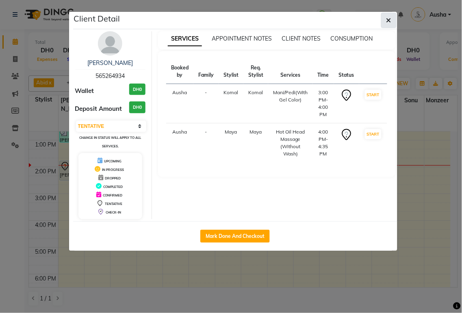
click at [388, 19] on icon "button" at bounding box center [388, 20] width 5 height 6
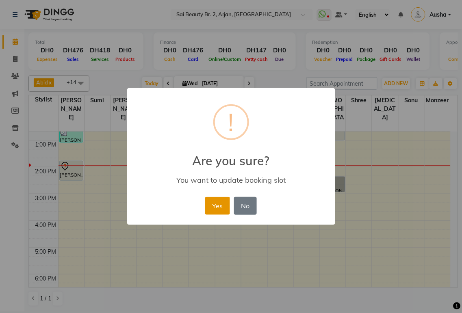
click at [216, 205] on button "Yes" at bounding box center [217, 206] width 25 height 18
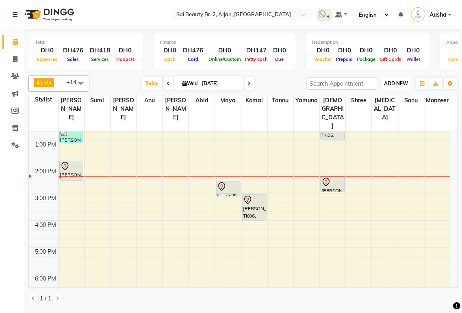
click at [402, 82] on span "ADD NEW" at bounding box center [396, 83] width 24 height 6
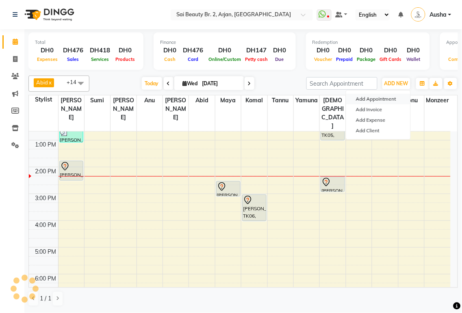
click at [384, 96] on button "Add Appointment" at bounding box center [378, 99] width 64 height 11
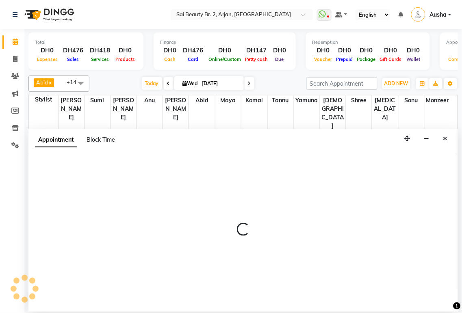
select select "tentative"
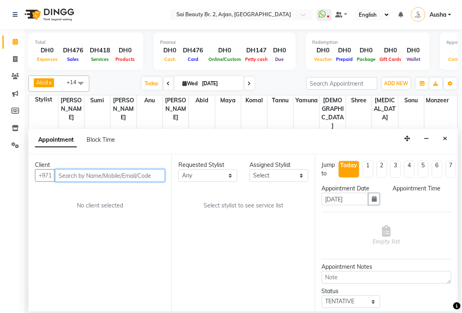
select select "600"
click at [79, 172] on input "text" at bounding box center [110, 175] width 110 height 13
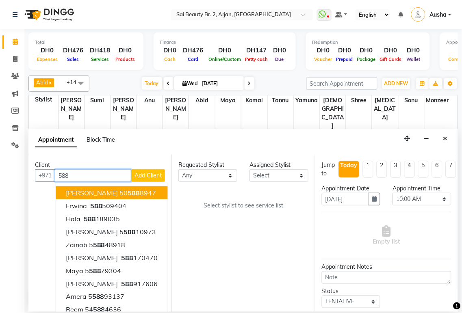
click at [91, 172] on input "588" at bounding box center [93, 175] width 76 height 13
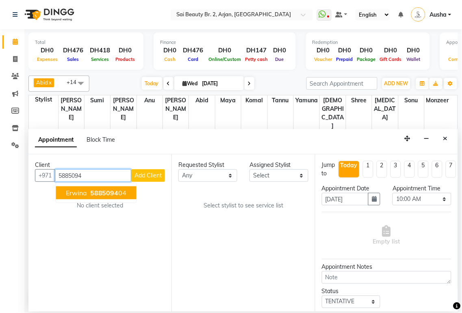
click at [81, 190] on span "Erwina" at bounding box center [76, 193] width 21 height 8
type input "588509404"
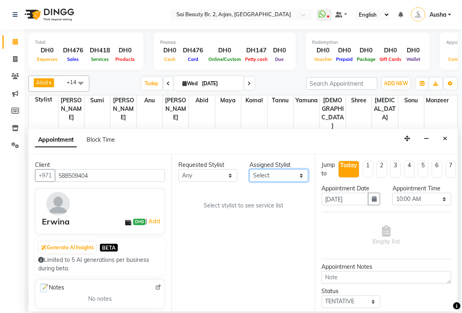
click at [305, 175] on select "Select [PERSON_NAME][MEDICAL_DATA] [PERSON_NAME] [PERSON_NAME] [PERSON_NAME] Gi…" at bounding box center [278, 175] width 59 height 13
select select "82917"
click at [249, 169] on select "Select [PERSON_NAME][MEDICAL_DATA] [PERSON_NAME] [PERSON_NAME] [PERSON_NAME] Gi…" at bounding box center [278, 175] width 59 height 13
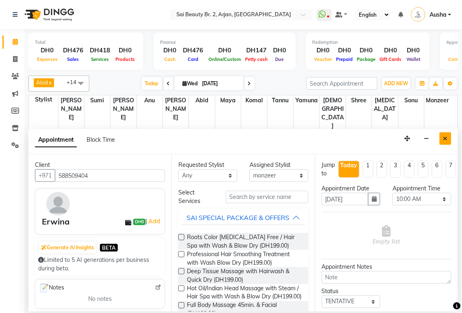
click at [445, 133] on button "Close" at bounding box center [445, 138] width 12 height 13
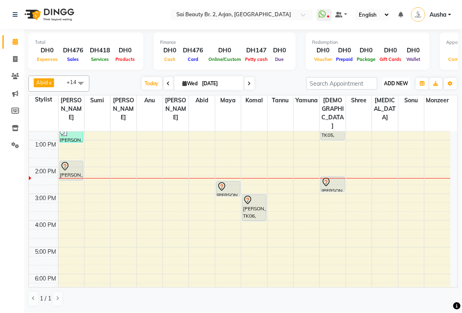
click at [394, 82] on span "ADD NEW" at bounding box center [396, 83] width 24 height 6
click at [367, 99] on button "Add Appointment" at bounding box center [378, 99] width 64 height 11
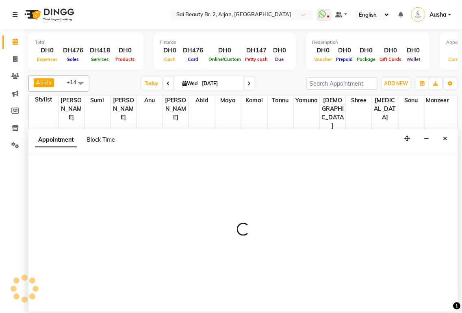
select select "600"
select select "tentative"
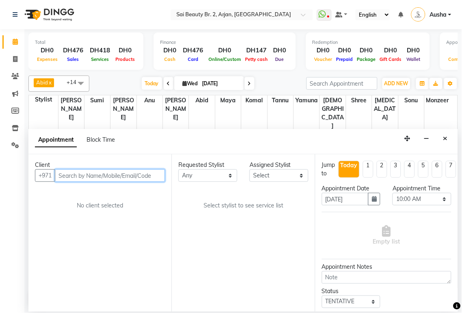
click at [81, 173] on input "text" at bounding box center [110, 175] width 110 height 13
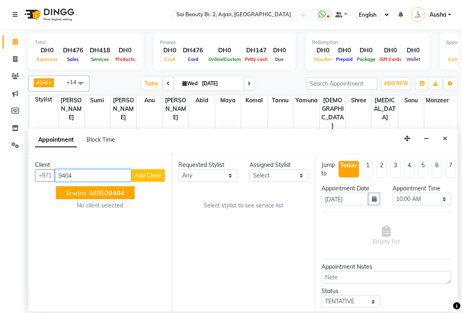
click at [74, 189] on span "Erwina" at bounding box center [76, 193] width 21 height 8
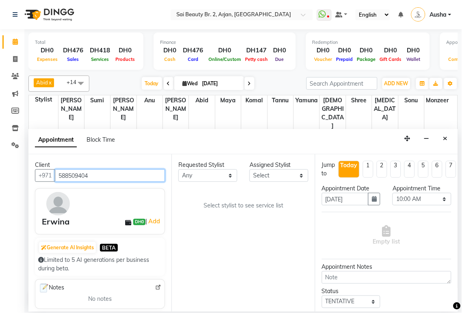
type input "588509404"
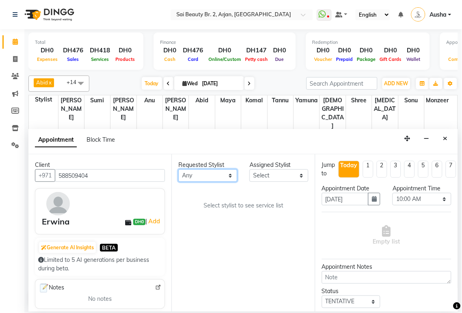
click at [232, 175] on select "Any [PERSON_NAME][MEDICAL_DATA] [PERSON_NAME] [PERSON_NAME] [PERSON_NAME] Gita …" at bounding box center [207, 175] width 59 height 13
select select "82917"
click at [178, 169] on select "Any [PERSON_NAME][MEDICAL_DATA] [PERSON_NAME] [PERSON_NAME] [PERSON_NAME] Gita …" at bounding box center [207, 175] width 59 height 13
select select "82917"
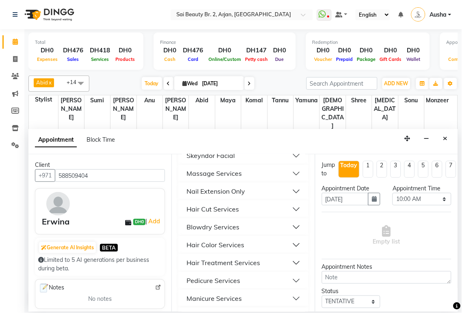
scroll to position [387, 0]
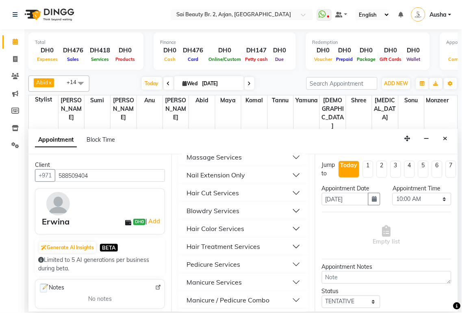
click at [211, 216] on div "Blowdry Services" at bounding box center [212, 211] width 53 height 10
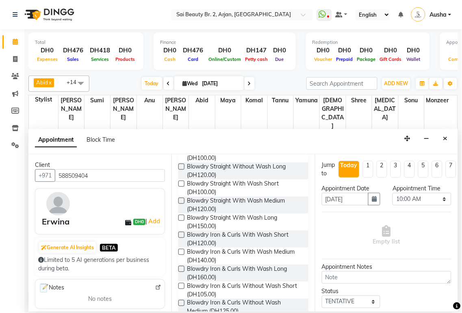
scroll to position [490, 0]
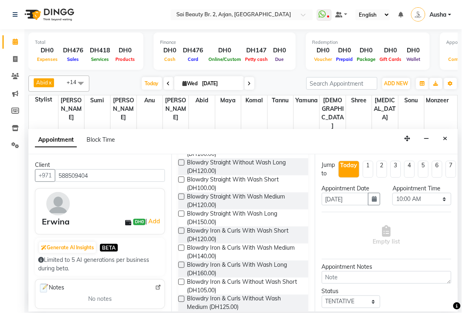
click at [183, 251] on label at bounding box center [181, 248] width 6 height 6
click at [183, 251] on input "checkbox" at bounding box center [180, 248] width 5 height 5
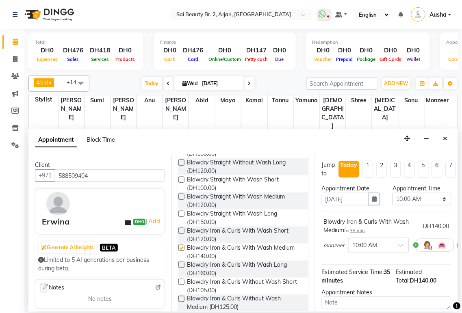
checkbox input "false"
click at [437, 196] on select "Select 10:00 AM 10:05 AM 10:10 AM 10:15 AM 10:20 AM 10:25 AM 10:30 AM 10:35 AM …" at bounding box center [421, 199] width 59 height 13
select select "1200"
click at [392, 193] on select "Select 10:00 AM 10:05 AM 10:10 AM 10:15 AM 10:20 AM 10:25 AM 10:30 AM 10:35 AM …" at bounding box center [421, 199] width 59 height 13
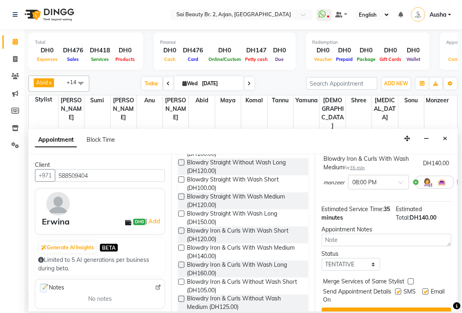
scroll to position [87, 0]
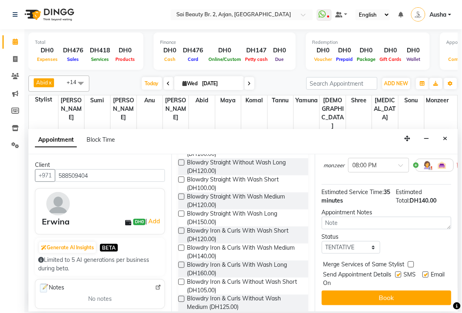
click at [411, 262] on label at bounding box center [411, 265] width 6 height 6
click at [411, 263] on input "checkbox" at bounding box center [410, 265] width 5 height 5
checkbox input "true"
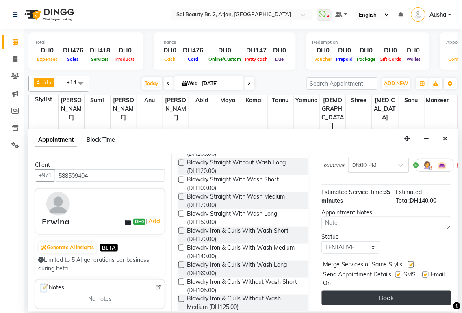
click at [386, 291] on button "Book" at bounding box center [387, 298] width 130 height 15
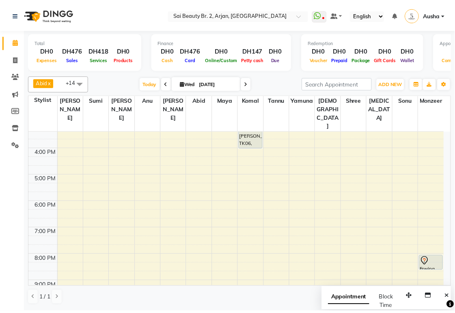
scroll to position [203, 0]
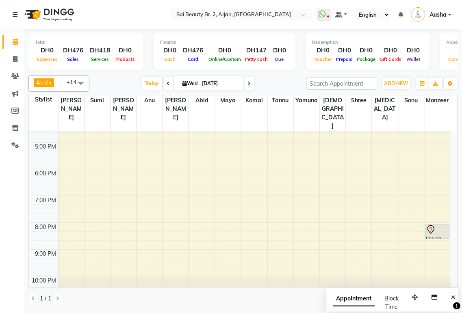
click at [432, 225] on icon at bounding box center [430, 229] width 7 height 9
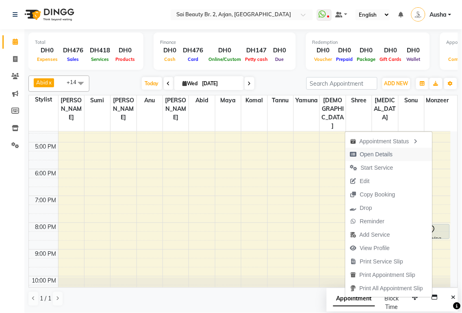
click at [367, 151] on span "Open Details" at bounding box center [376, 154] width 33 height 9
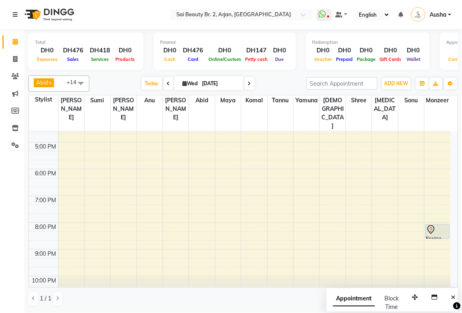
click at [431, 225] on icon at bounding box center [431, 230] width 10 height 10
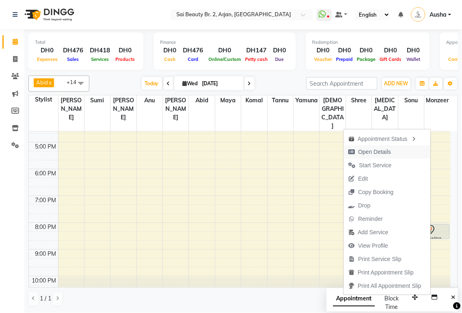
click at [360, 151] on span "Open Details" at bounding box center [374, 152] width 33 height 9
select select "7"
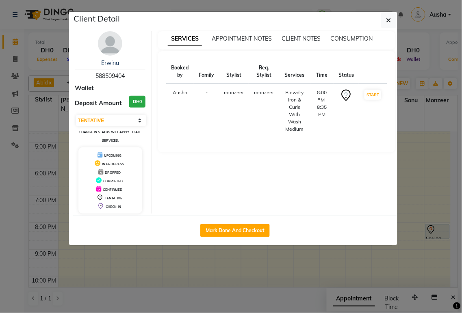
click at [111, 50] on img at bounding box center [110, 43] width 24 height 24
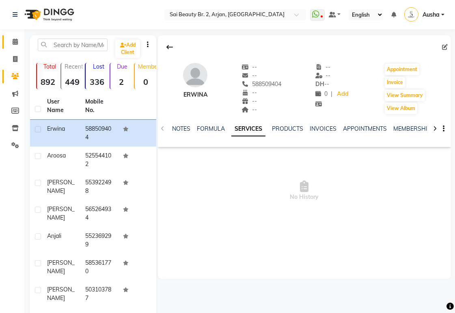
click at [15, 41] on icon at bounding box center [15, 42] width 5 height 6
